Goal: Task Accomplishment & Management: Complete application form

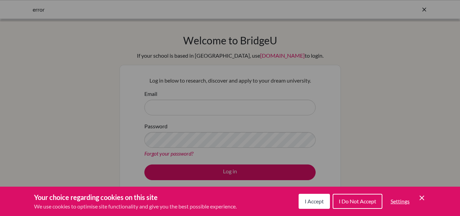
click at [420, 195] on icon "Cookie Control Close Icon" at bounding box center [422, 198] width 8 height 8
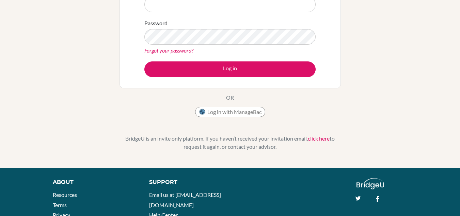
scroll to position [103, 0]
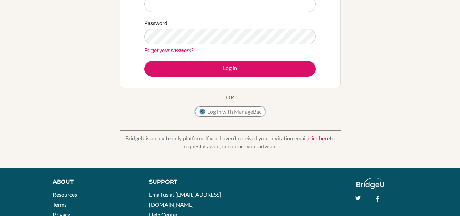
click at [225, 114] on button "Log in with ManageBac" at bounding box center [230, 111] width 70 height 10
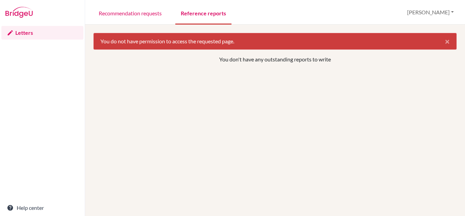
click at [207, 16] on link "Reference reports" at bounding box center [203, 13] width 56 height 24
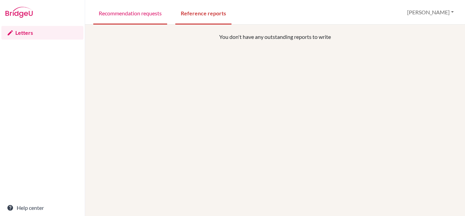
click at [133, 13] on link "Recommendation requests" at bounding box center [130, 13] width 74 height 24
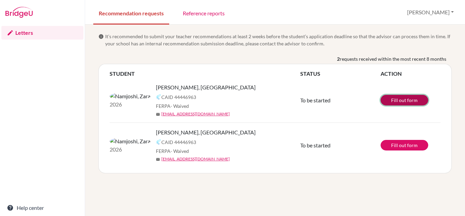
click at [406, 102] on link "Fill out form" at bounding box center [405, 100] width 48 height 11
